Goal: Find specific page/section

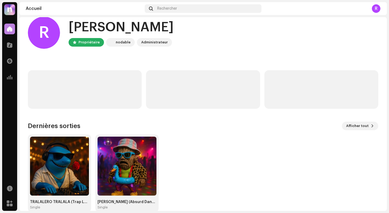
scroll to position [18, 0]
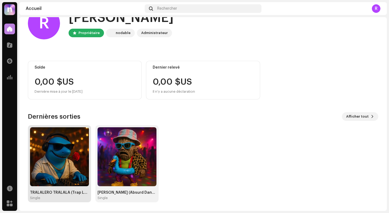
click at [54, 171] on img at bounding box center [59, 156] width 59 height 59
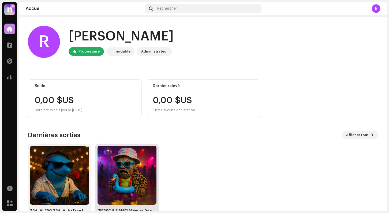
click at [121, 165] on img at bounding box center [126, 175] width 59 height 59
click at [75, 166] on img at bounding box center [59, 175] width 59 height 59
click at [65, 25] on div "R Salut, Romain Propriétaire nodable Administrateur Solde 0,00 $US Dernière mis…" at bounding box center [203, 123] width 350 height 212
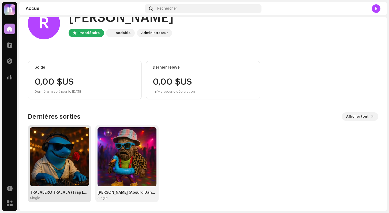
click at [49, 150] on img at bounding box center [59, 156] width 59 height 59
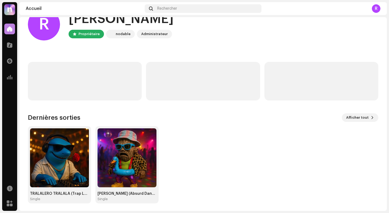
scroll to position [18, 0]
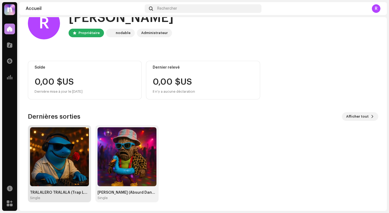
click at [53, 144] on img at bounding box center [59, 156] width 59 height 59
